Goal: Transaction & Acquisition: Purchase product/service

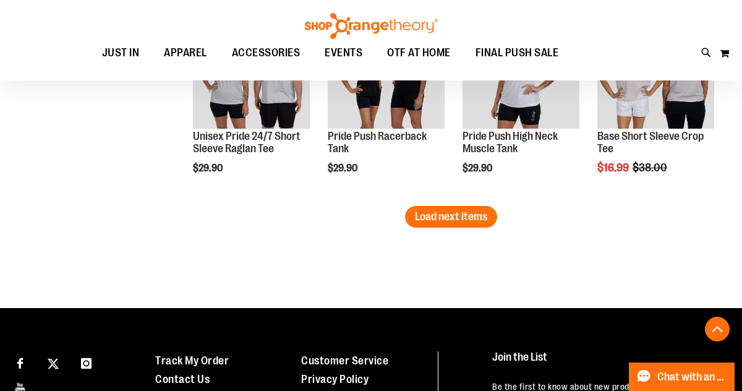
scroll to position [1667, 0]
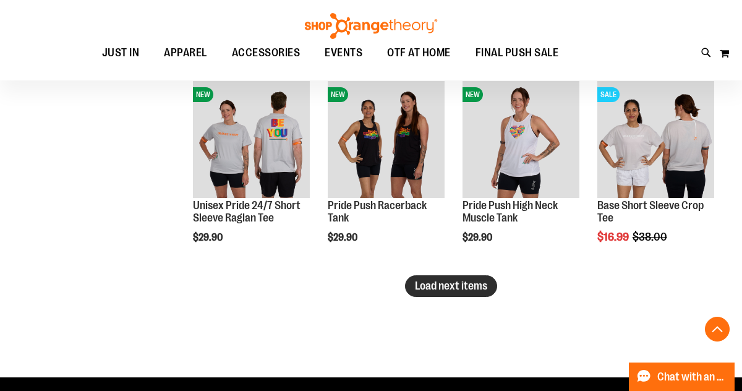
click at [435, 285] on span "Load next items" at bounding box center [451, 285] width 72 height 12
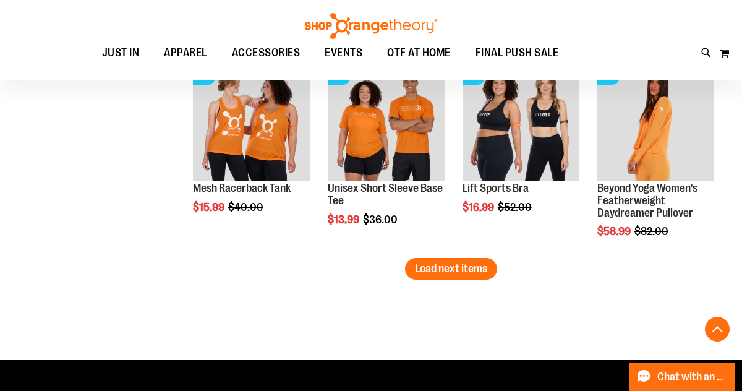
scroll to position [2287, 0]
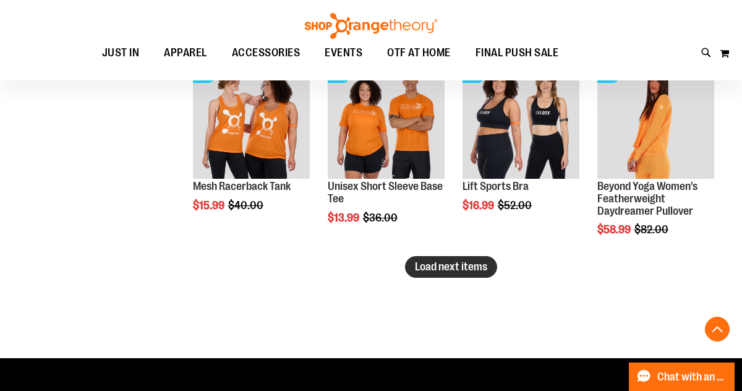
click at [438, 265] on span "Load next items" at bounding box center [451, 266] width 72 height 12
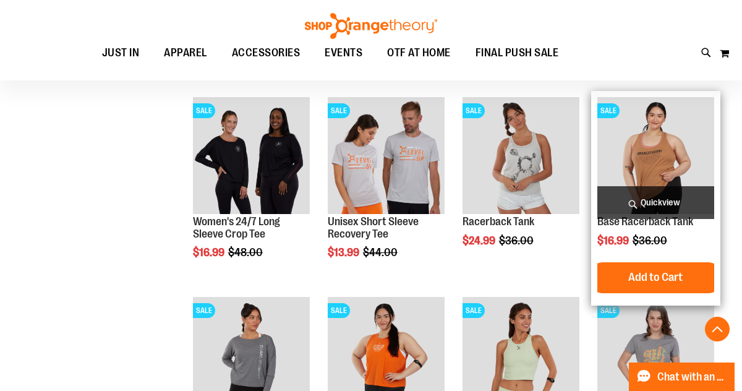
scroll to position [2469, 0]
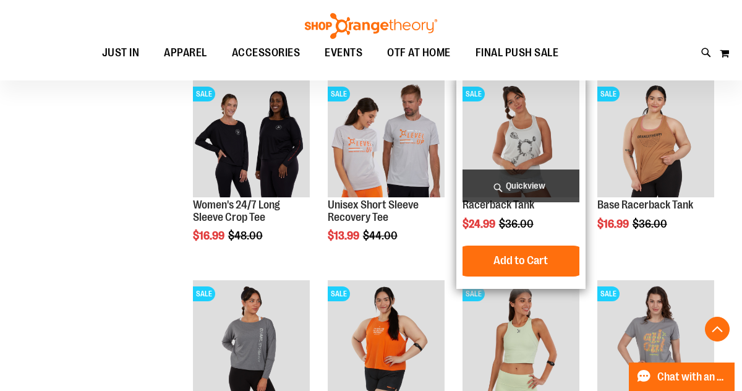
click at [526, 128] on img "product" at bounding box center [520, 138] width 117 height 117
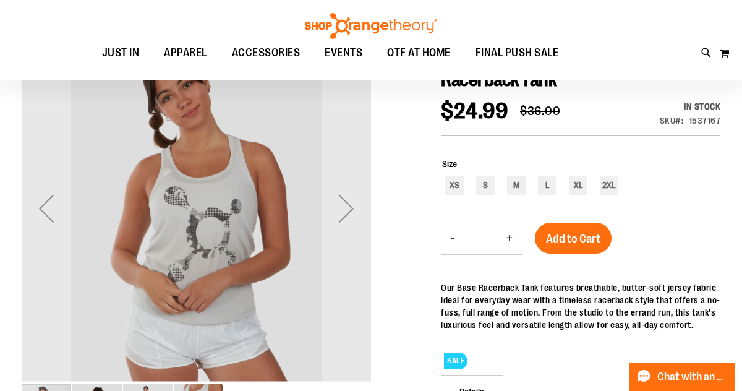
scroll to position [117, 0]
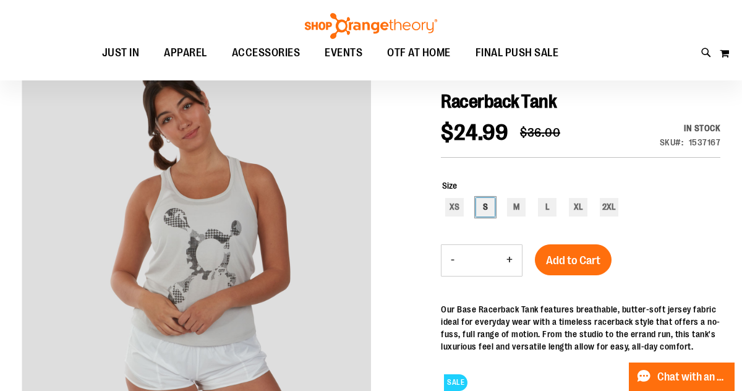
click at [486, 207] on div "S" at bounding box center [485, 207] width 19 height 19
type input "***"
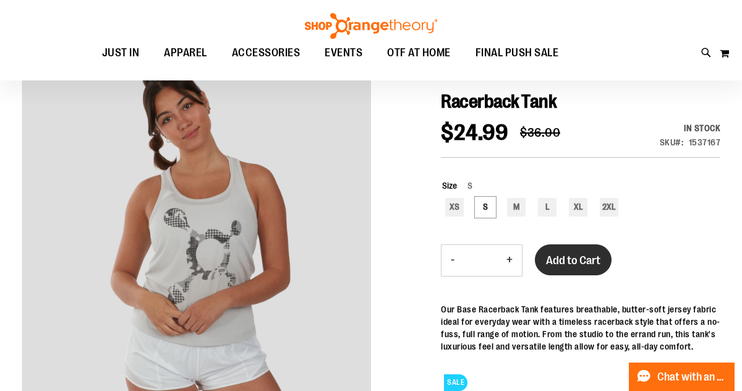
click at [578, 256] on span "Add to Cart" at bounding box center [573, 260] width 54 height 14
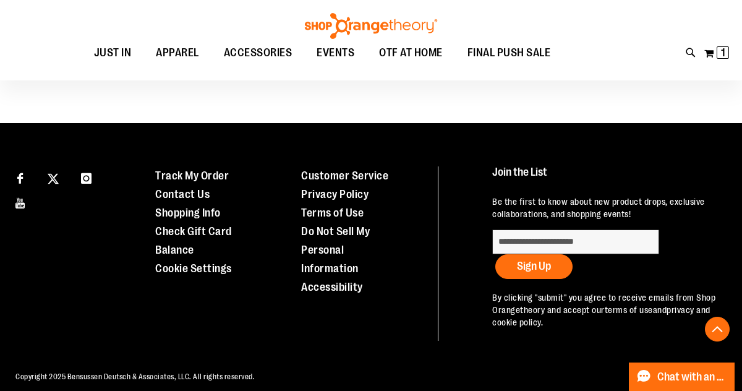
click at [585, 320] on link "privacy and cookie policy." at bounding box center [601, 316] width 218 height 22
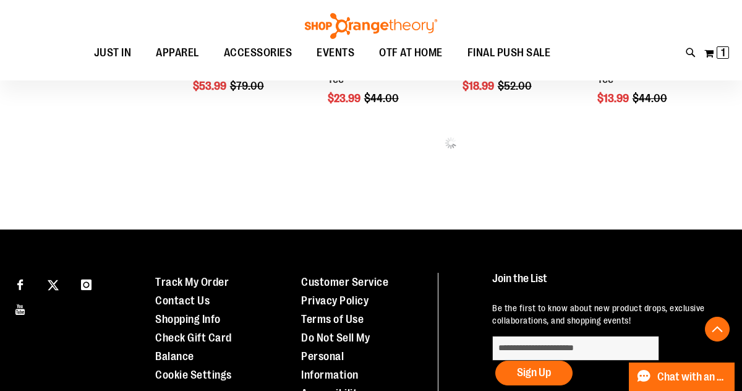
scroll to position [372, 0]
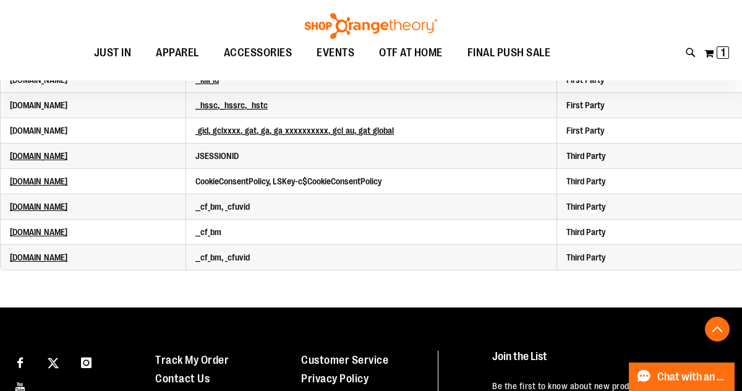
scroll to position [2919, 0]
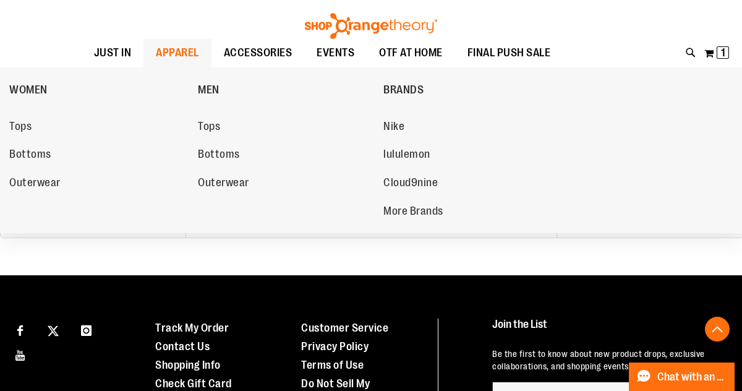
click at [162, 53] on span "APPAREL" at bounding box center [177, 53] width 43 height 28
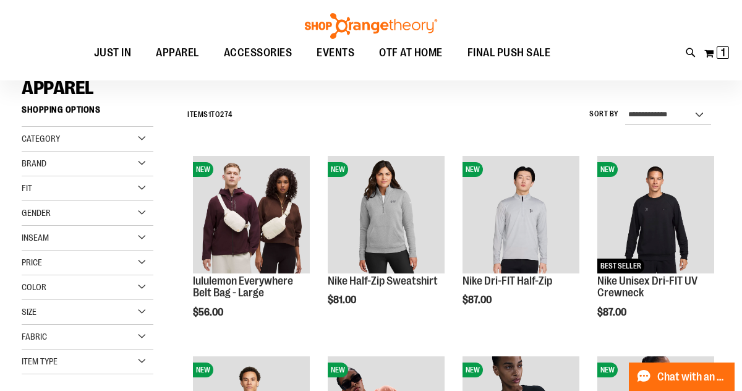
scroll to position [83, 0]
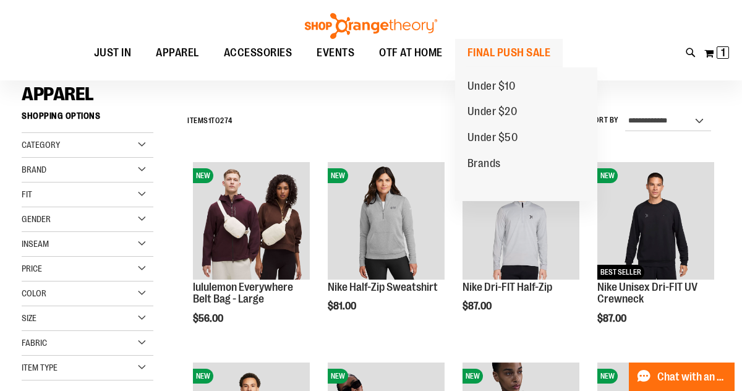
click at [499, 60] on span "FINAL PUSH SALE" at bounding box center [508, 53] width 83 height 28
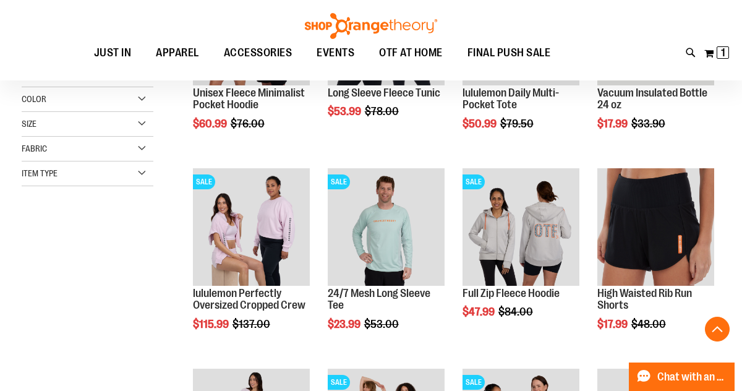
scroll to position [343, 0]
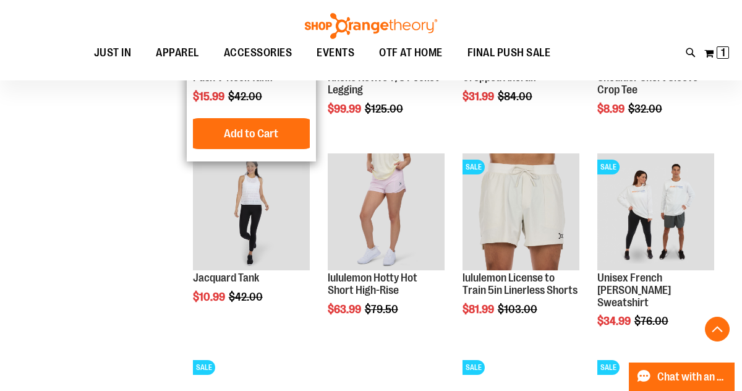
scroll to position [941, 0]
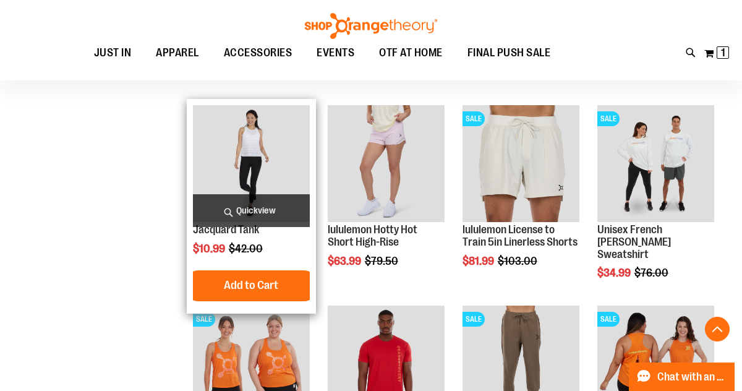
click at [247, 138] on img "product" at bounding box center [251, 163] width 117 height 117
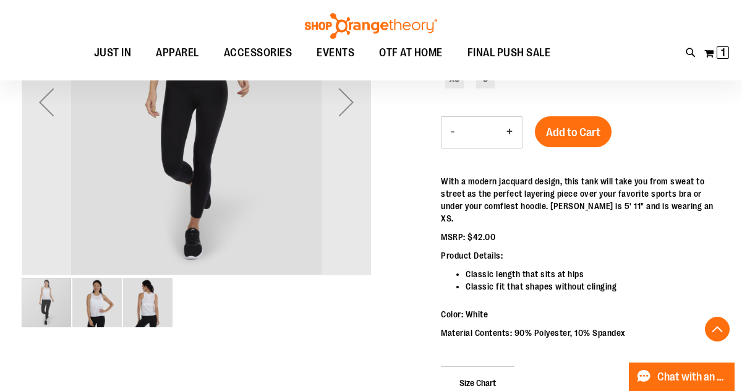
scroll to position [258, 0]
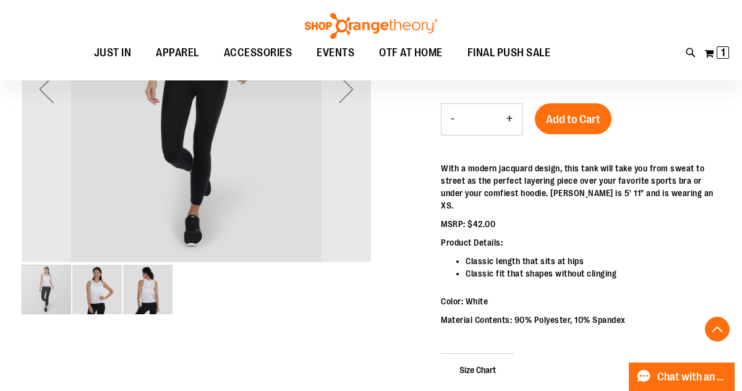
click at [146, 290] on img "image 3 of 3" at bounding box center [147, 289] width 49 height 49
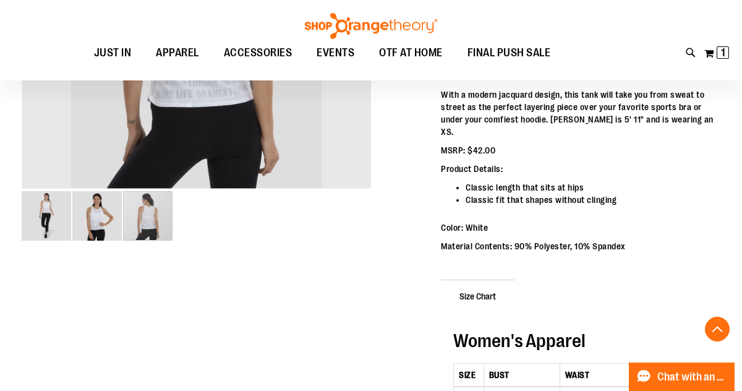
scroll to position [344, 0]
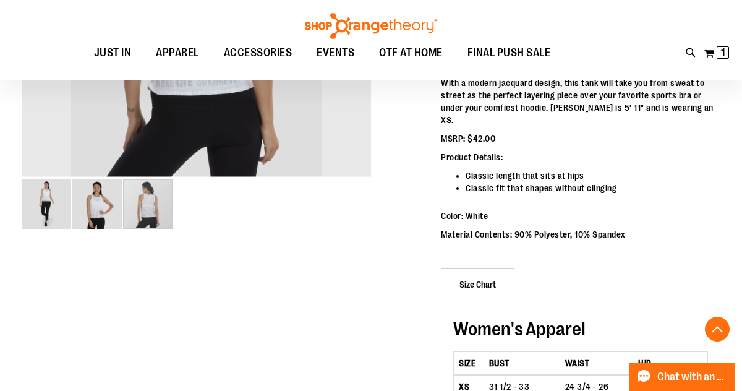
click at [92, 204] on img "image 2 of 3" at bounding box center [96, 203] width 49 height 49
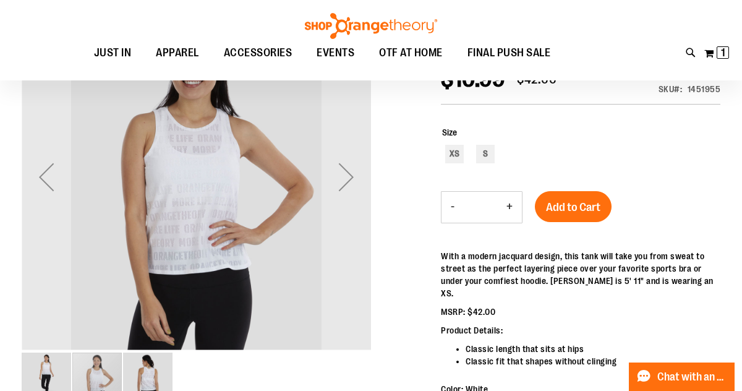
scroll to position [166, 0]
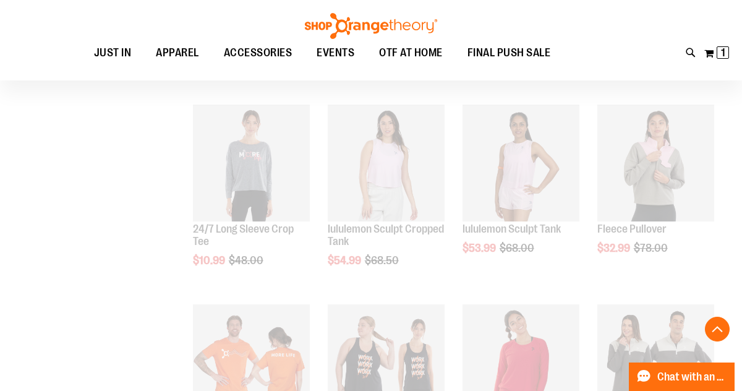
scroll to position [647, 0]
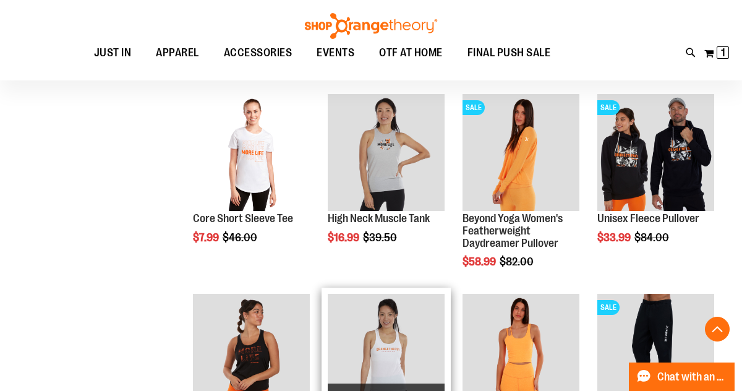
scroll to position [1029, 0]
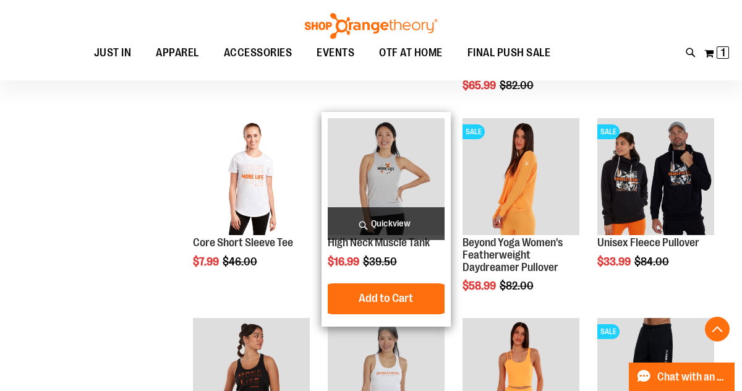
click at [386, 169] on img "product" at bounding box center [386, 176] width 117 height 117
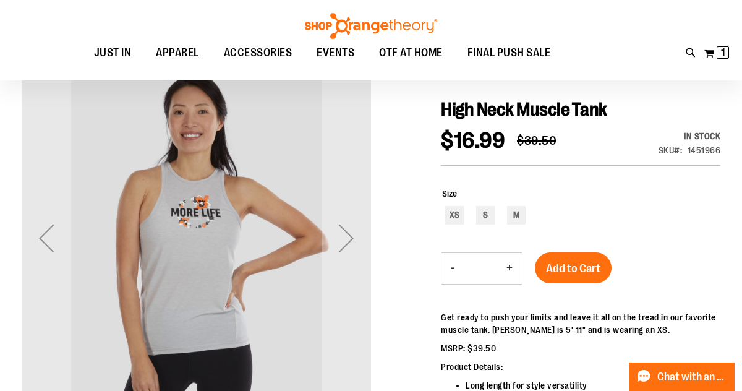
scroll to position [209, 0]
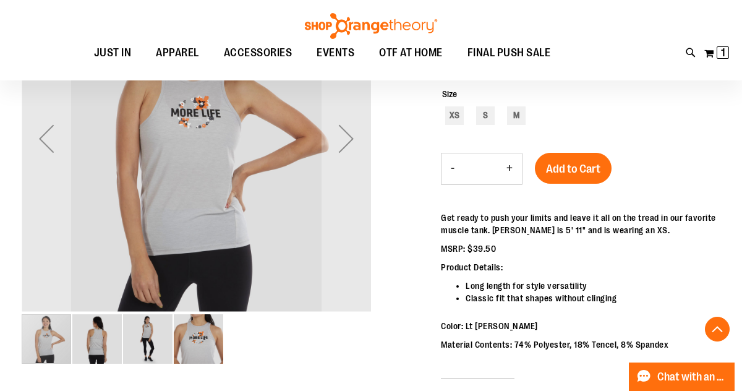
click at [195, 335] on img "image 4 of 4" at bounding box center [198, 338] width 49 height 49
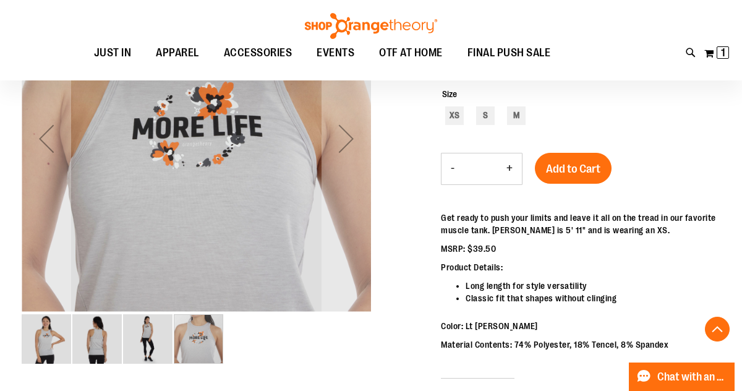
click at [83, 345] on img "image 2 of 4" at bounding box center [96, 338] width 49 height 49
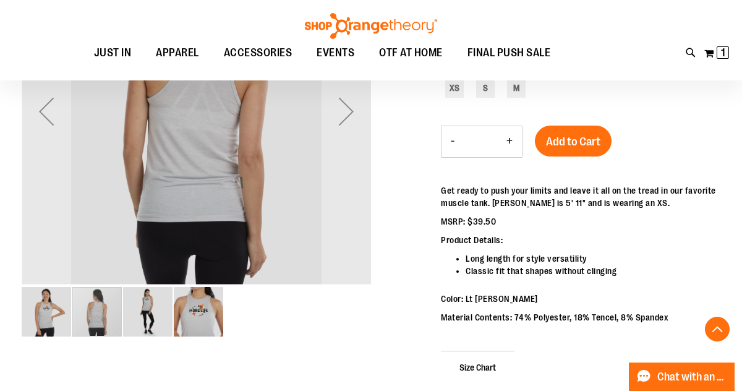
scroll to position [244, 0]
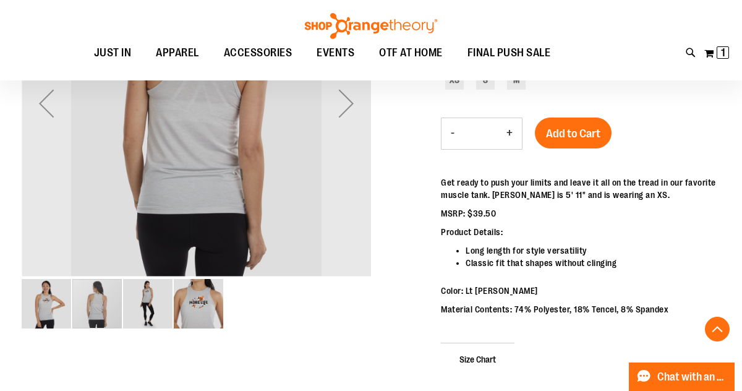
click at [44, 305] on img "image 1 of 4" at bounding box center [46, 303] width 49 height 49
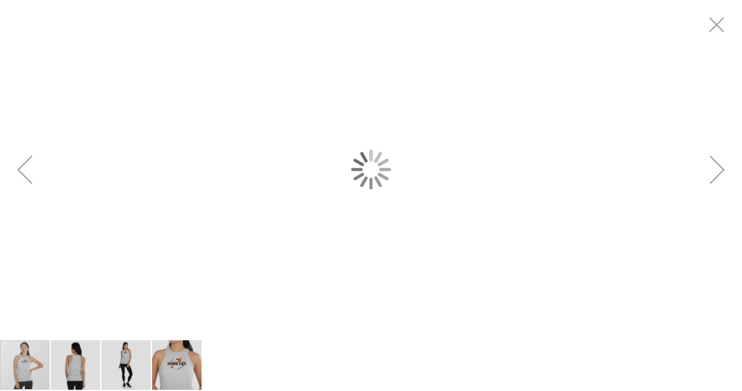
scroll to position [0, 0]
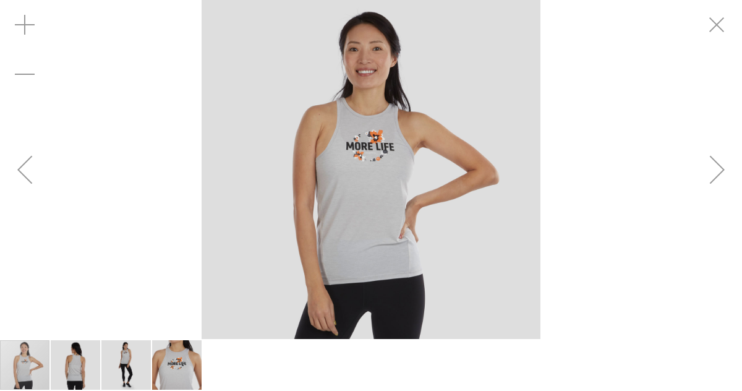
click at [350, 175] on img "carousel" at bounding box center [371, 169] width 339 height 339
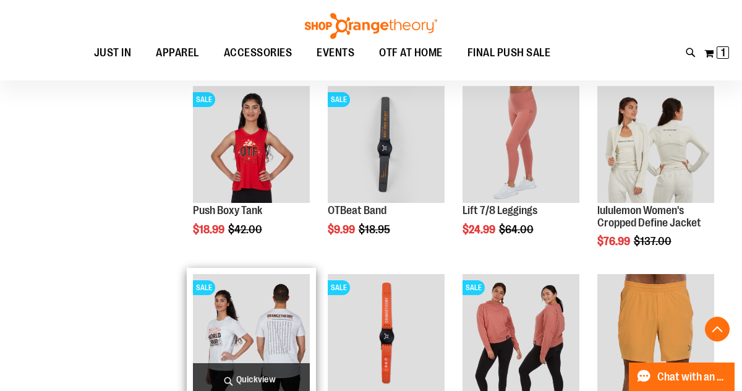
scroll to position [798, 0]
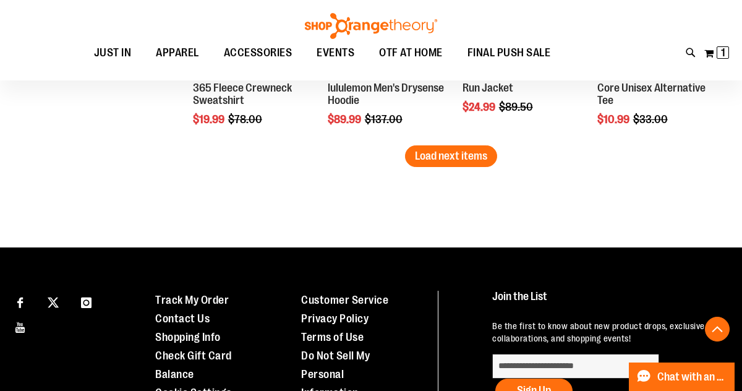
scroll to position [1807, 0]
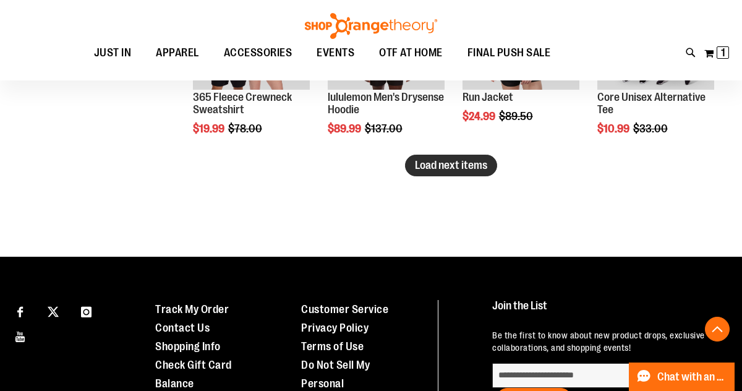
click at [428, 164] on span "Load next items" at bounding box center [451, 165] width 72 height 12
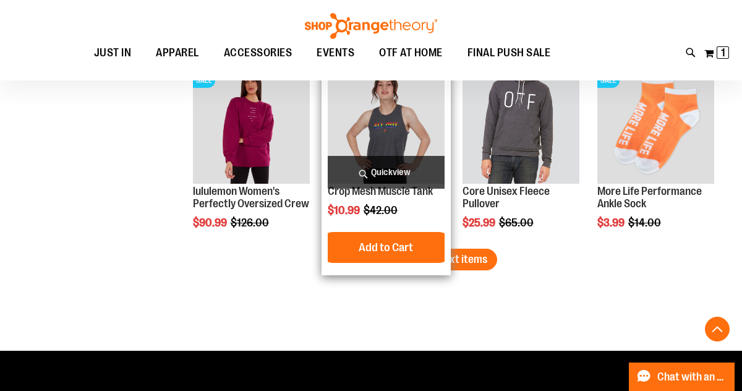
scroll to position [2279, 0]
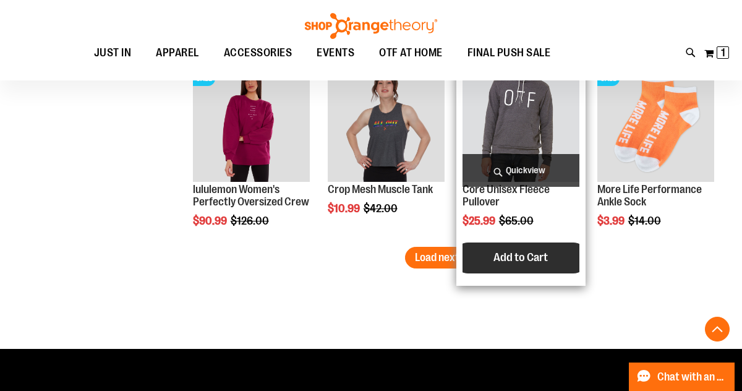
click at [478, 256] on button "Add to Cart" at bounding box center [521, 257] width 136 height 31
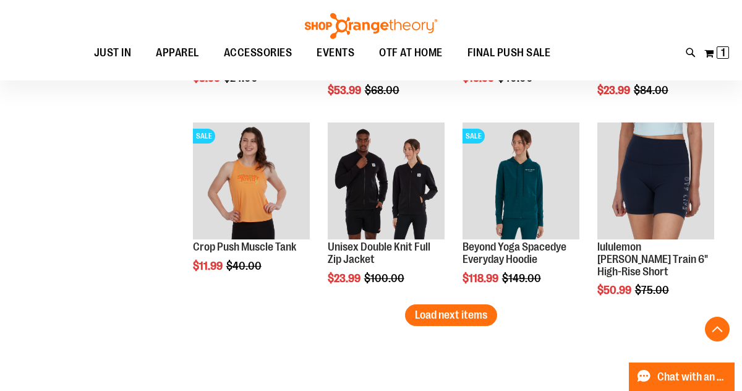
scroll to position [1536, 0]
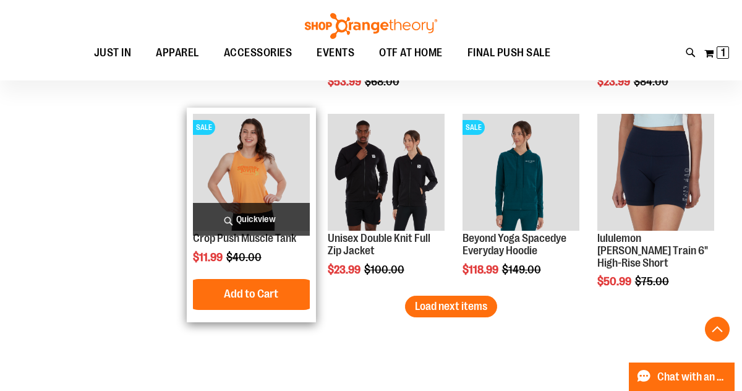
click at [244, 187] on img "product" at bounding box center [251, 172] width 117 height 117
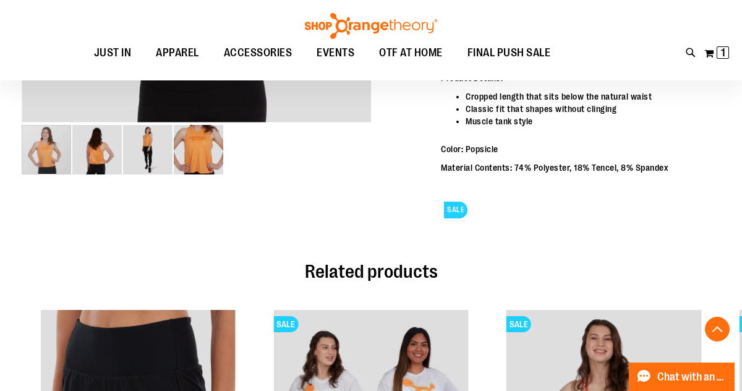
scroll to position [387, 0]
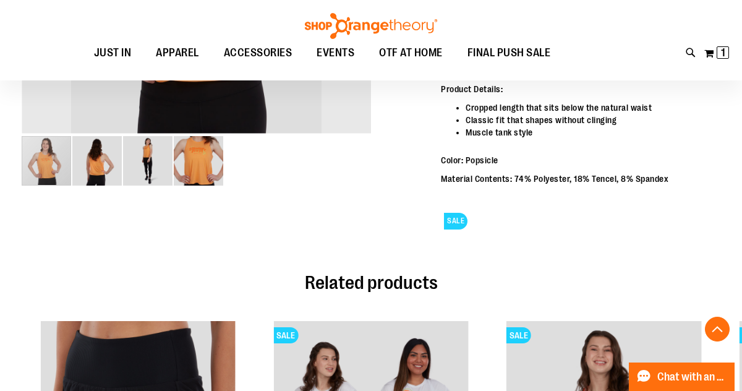
click at [94, 164] on img "image 2 of 4" at bounding box center [96, 160] width 49 height 49
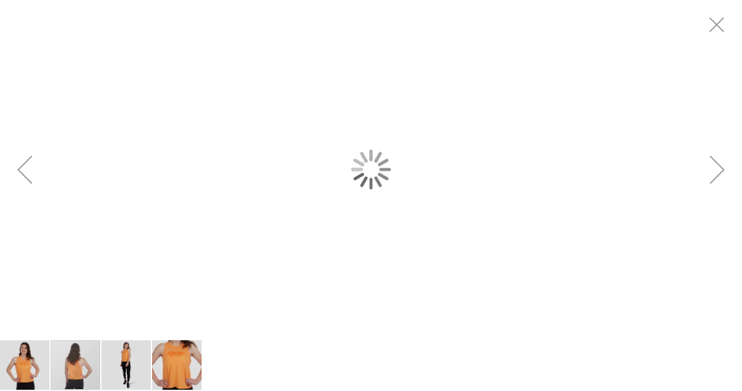
scroll to position [0, 0]
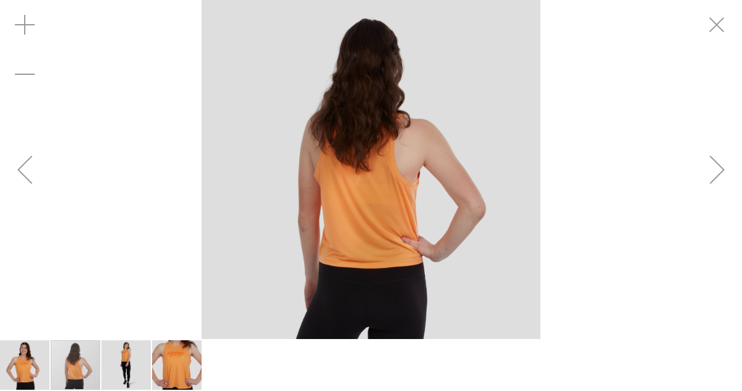
click at [166, 372] on img "image 4 of 4" at bounding box center [176, 364] width 49 height 49
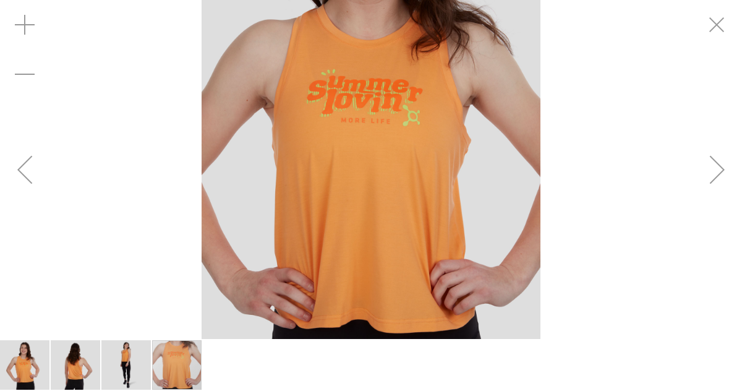
click at [22, 161] on div "Previous" at bounding box center [24, 169] width 49 height 49
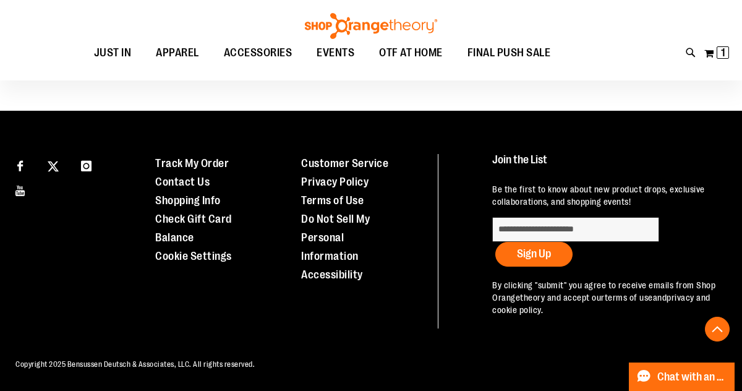
scroll to position [710, 0]
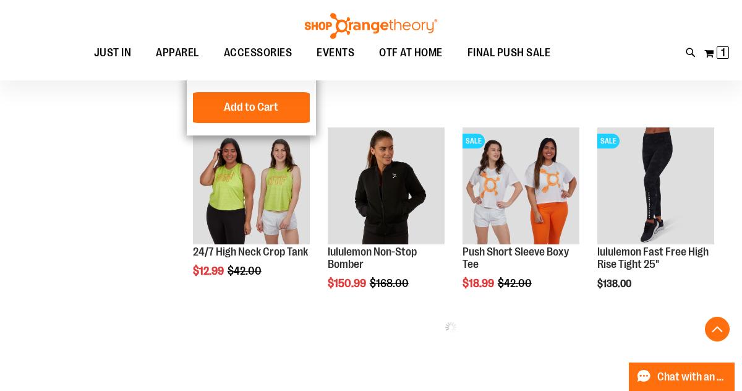
scroll to position [1030, 0]
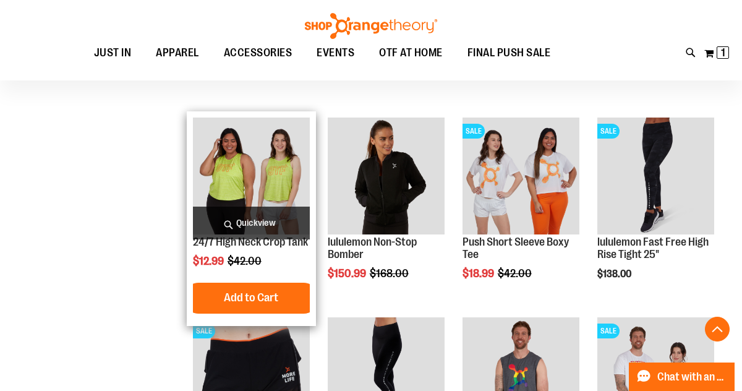
click at [276, 169] on img "product" at bounding box center [251, 175] width 117 height 117
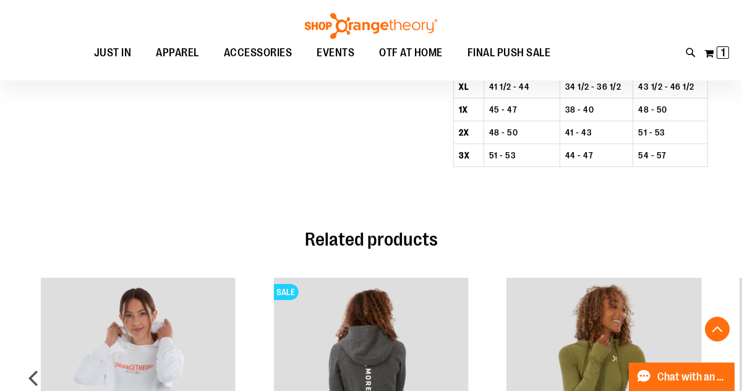
scroll to position [868, 0]
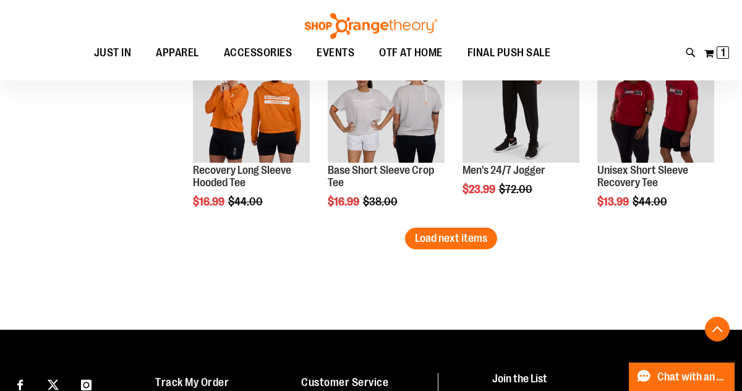
scroll to position [1633, 0]
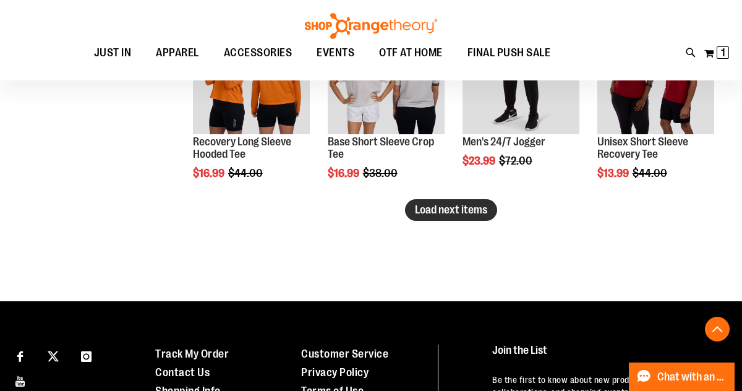
click at [451, 207] on span "Load next items" at bounding box center [451, 209] width 72 height 12
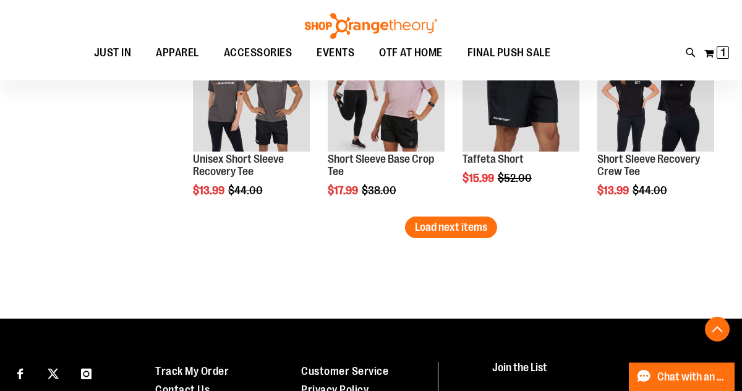
scroll to position [2166, 0]
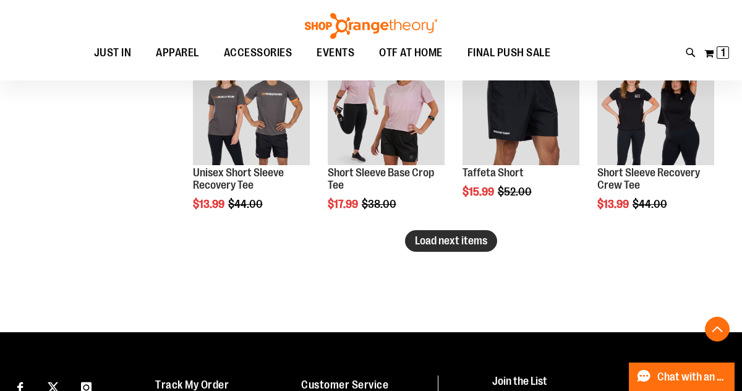
click at [430, 238] on span "Load next items" at bounding box center [451, 240] width 72 height 12
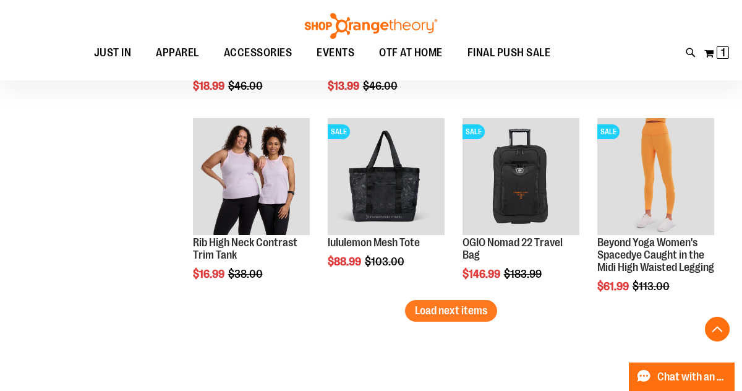
scroll to position [2670, 0]
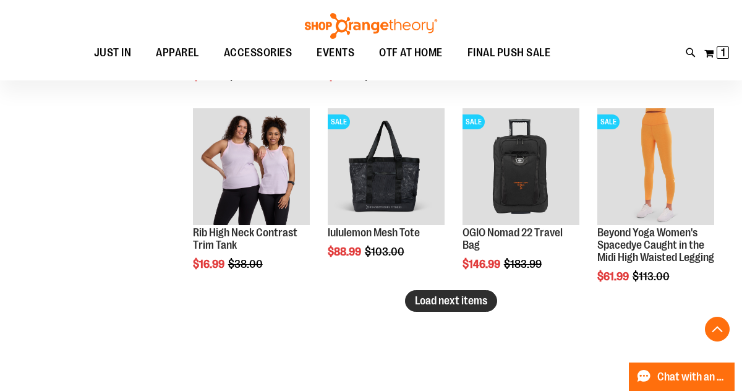
click at [466, 297] on span "Load next items" at bounding box center [451, 300] width 72 height 12
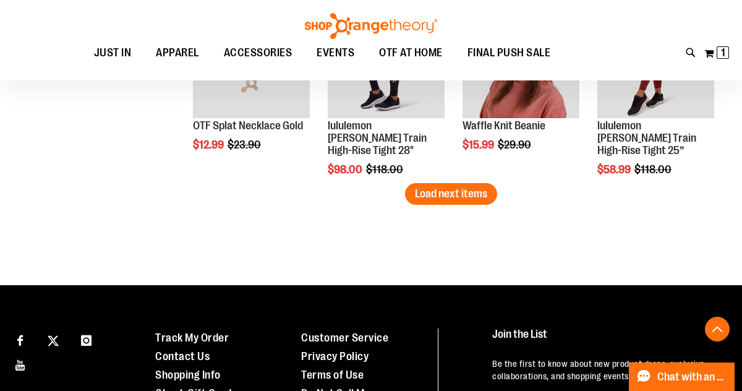
scroll to position [3339, 0]
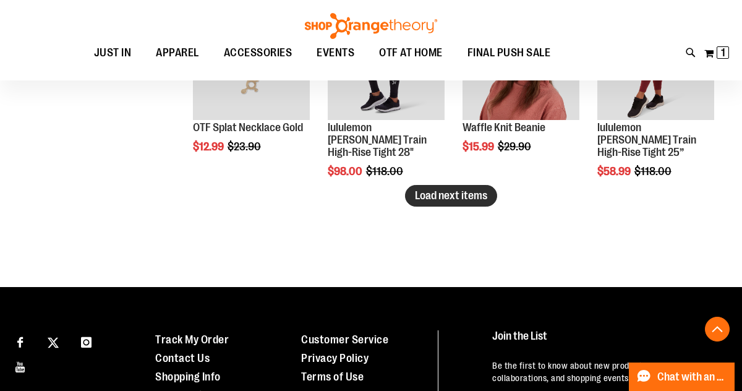
click at [461, 195] on span "Load next items" at bounding box center [451, 195] width 72 height 12
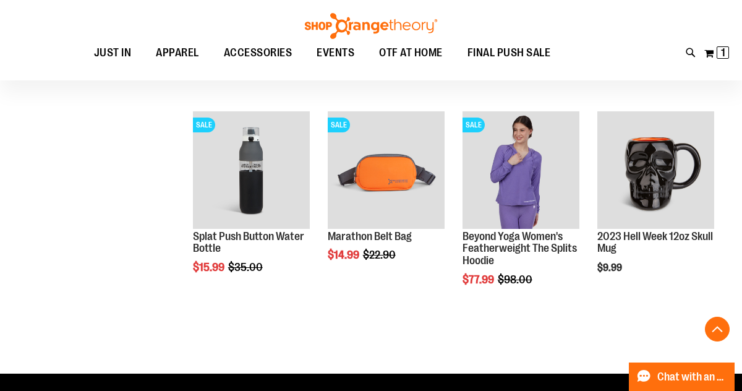
scroll to position [3599, 0]
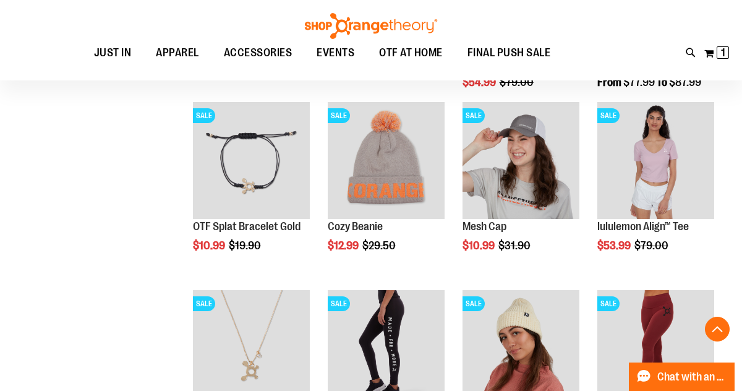
scroll to position [3059, 0]
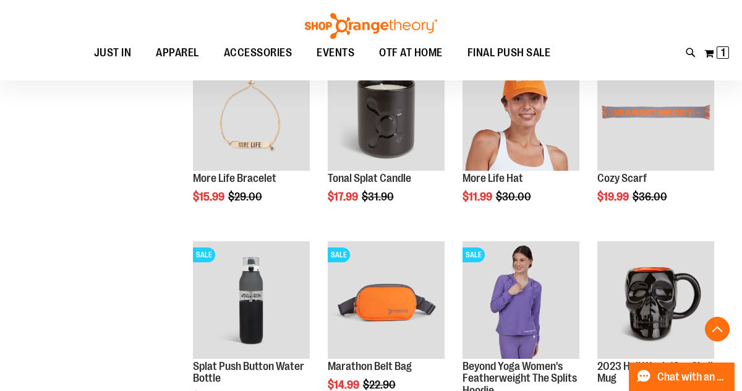
scroll to position [3542, 0]
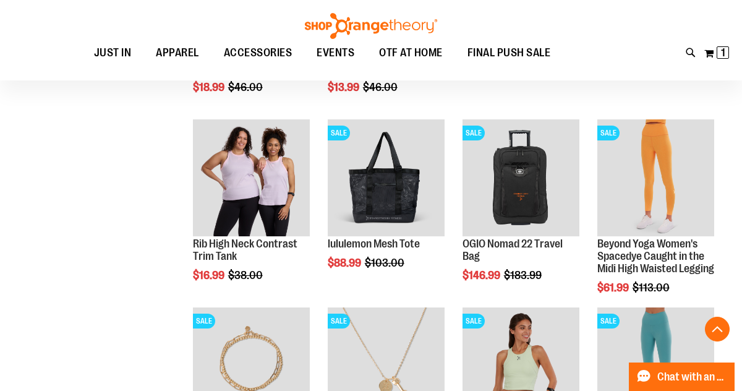
scroll to position [2660, 0]
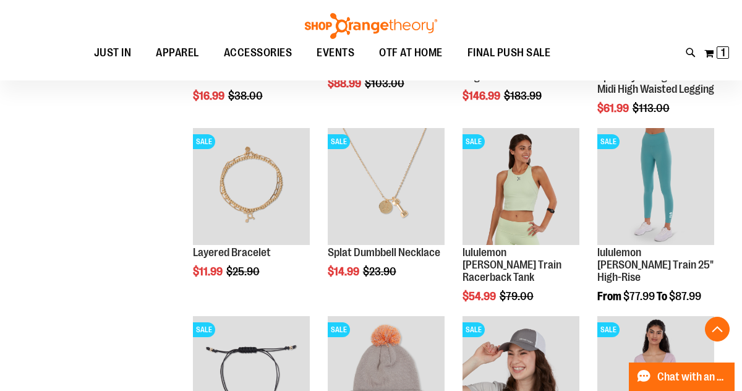
scroll to position [2861, 0]
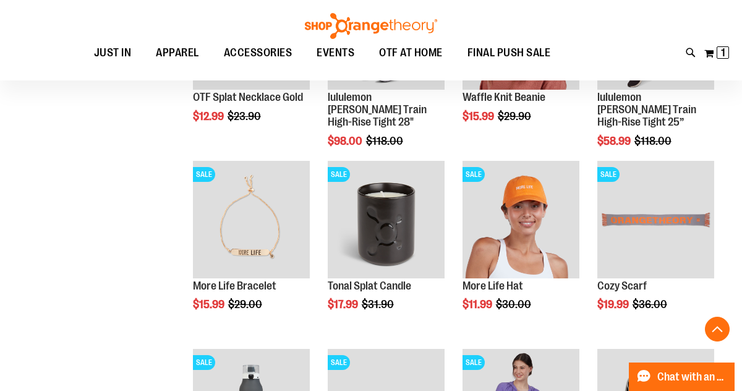
scroll to position [3370, 0]
